Goal: Find contact information: Find contact information

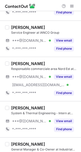
scroll to position [802, 0]
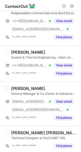
drag, startPoint x: 70, startPoint y: 47, endPoint x: 63, endPoint y: 98, distance: 51.6
click at [63, 99] on button "View email" at bounding box center [64, 101] width 20 height 5
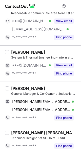
click at [53, 119] on div "Find phone" at bounding box center [62, 117] width 23 height 8
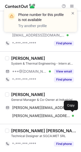
scroll to position [794, 0]
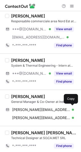
click at [72, 109] on button at bounding box center [71, 109] width 5 height 5
click at [70, 109] on button at bounding box center [71, 109] width 5 height 5
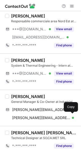
click at [72, 115] on span at bounding box center [71, 117] width 4 height 4
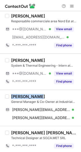
drag, startPoint x: 41, startPoint y: 93, endPoint x: 8, endPoint y: 95, distance: 32.4
click at [8, 95] on div "Marco D'Orio General Manager & Co-Owner at Industrial Service & Facility srl do…" at bounding box center [40, 107] width 81 height 36
copy div "Marco D'Orio"
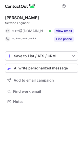
scroll to position [3, 3]
click at [62, 32] on button "View email" at bounding box center [64, 30] width 20 height 5
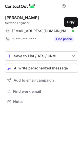
click at [72, 29] on span at bounding box center [71, 31] width 4 height 4
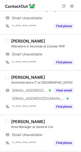
scroll to position [22, 0]
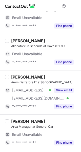
click at [58, 93] on div "View email" at bounding box center [62, 90] width 23 height 8
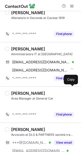
scroll to position [42, 0]
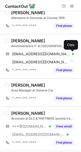
click at [70, 54] on span at bounding box center [71, 54] width 4 height 4
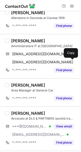
click at [70, 63] on span at bounding box center [71, 62] width 4 height 4
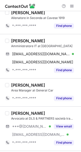
drag, startPoint x: 53, startPoint y: 40, endPoint x: 10, endPoint y: 42, distance: 43.0
click at [10, 42] on div "GIAN LUIGI VINANTE Amministratore IT at Novocart Srl gluigi_vinante@libero.it V…" at bounding box center [43, 56] width 69 height 36
copy div "GIAN LUIGI VINANTE"
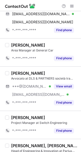
scroll to position [83, 0]
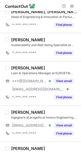
scroll to position [209, 0]
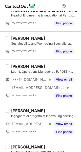
click at [65, 82] on div "View email" at bounding box center [62, 79] width 23 height 8
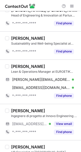
click at [74, 80] on div "a.cocozza@hotmail.it Verified Copy" at bounding box center [39, 79] width 69 height 8
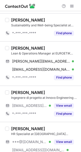
scroll to position [229, 0]
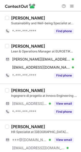
click at [64, 103] on button "View email" at bounding box center [64, 103] width 20 height 5
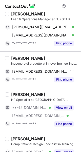
scroll to position [262, 0]
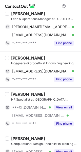
click at [65, 106] on button "View email" at bounding box center [64, 107] width 20 height 5
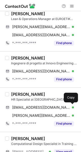
click at [70, 106] on span at bounding box center [71, 107] width 4 height 4
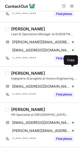
scroll to position [240, 0]
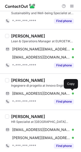
click at [69, 93] on button at bounding box center [71, 93] width 5 height 5
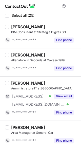
click at [76, 1] on div at bounding box center [40, 5] width 81 height 11
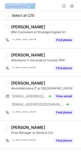
click at [76, 1] on div at bounding box center [40, 5] width 81 height 11
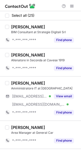
click at [76, 1] on div at bounding box center [40, 5] width 81 height 11
